Goal: Find specific page/section: Find specific page/section

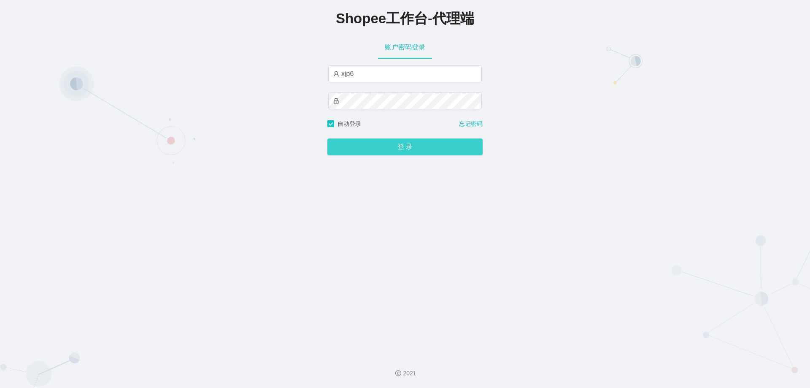
click at [363, 154] on button "登 录" at bounding box center [404, 146] width 155 height 17
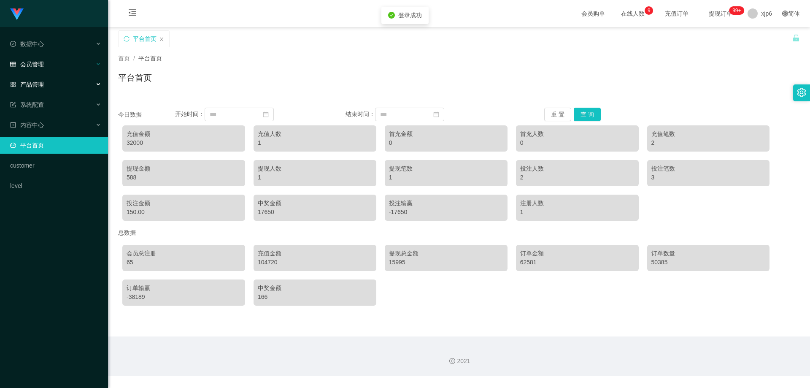
click at [57, 69] on div "会员管理" at bounding box center [54, 64] width 108 height 17
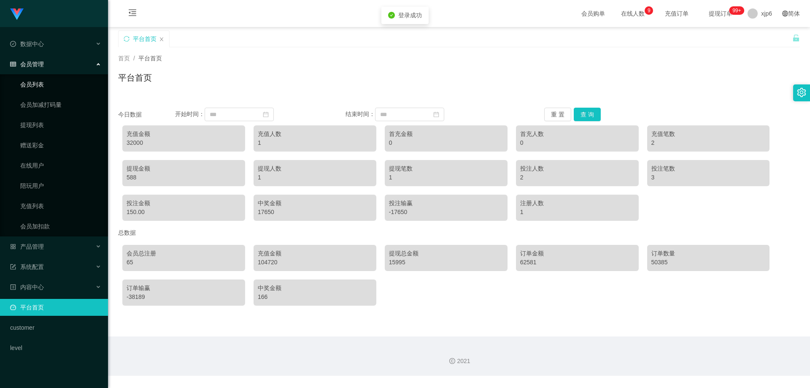
click at [50, 87] on link "会员列表" at bounding box center [60, 84] width 81 height 17
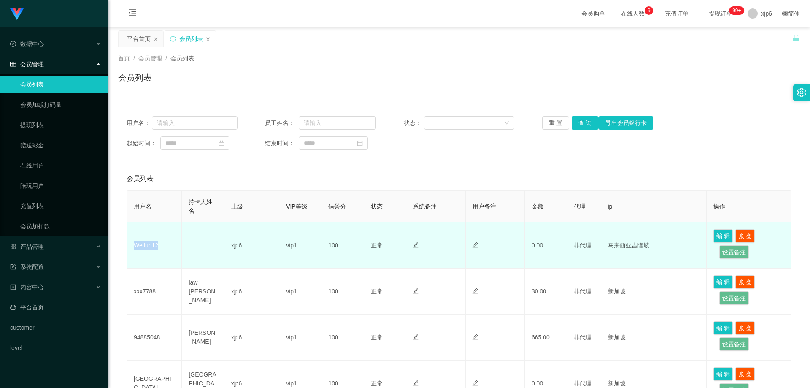
drag, startPoint x: 149, startPoint y: 246, endPoint x: 136, endPoint y: 246, distance: 13.5
click at [136, 246] on td "Weilun12" at bounding box center [154, 245] width 55 height 46
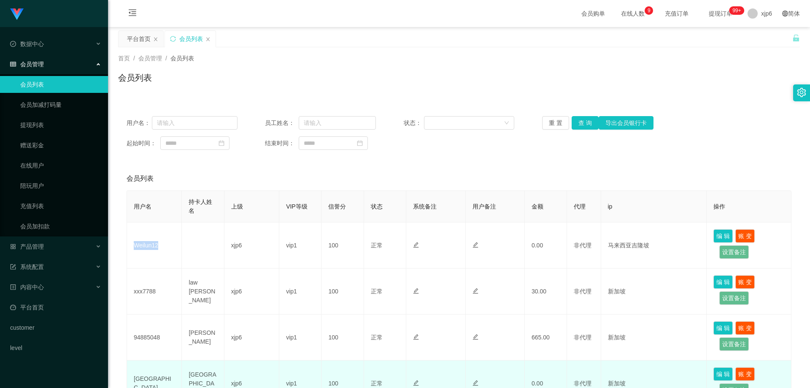
copy td "Weilun12"
click at [342, 386] on td "100" at bounding box center [342, 383] width 42 height 46
